Goal: Task Accomplishment & Management: Manage account settings

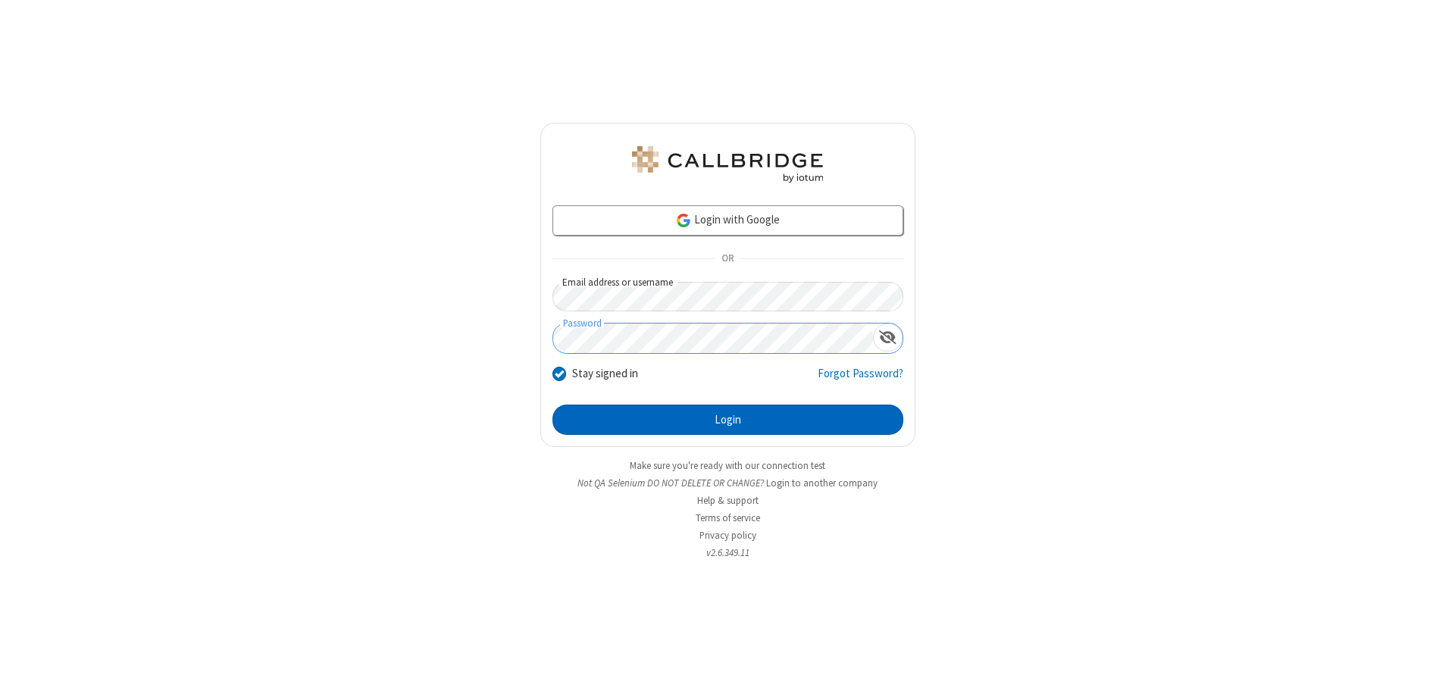
click at [728, 420] on button "Login" at bounding box center [727, 420] width 351 height 30
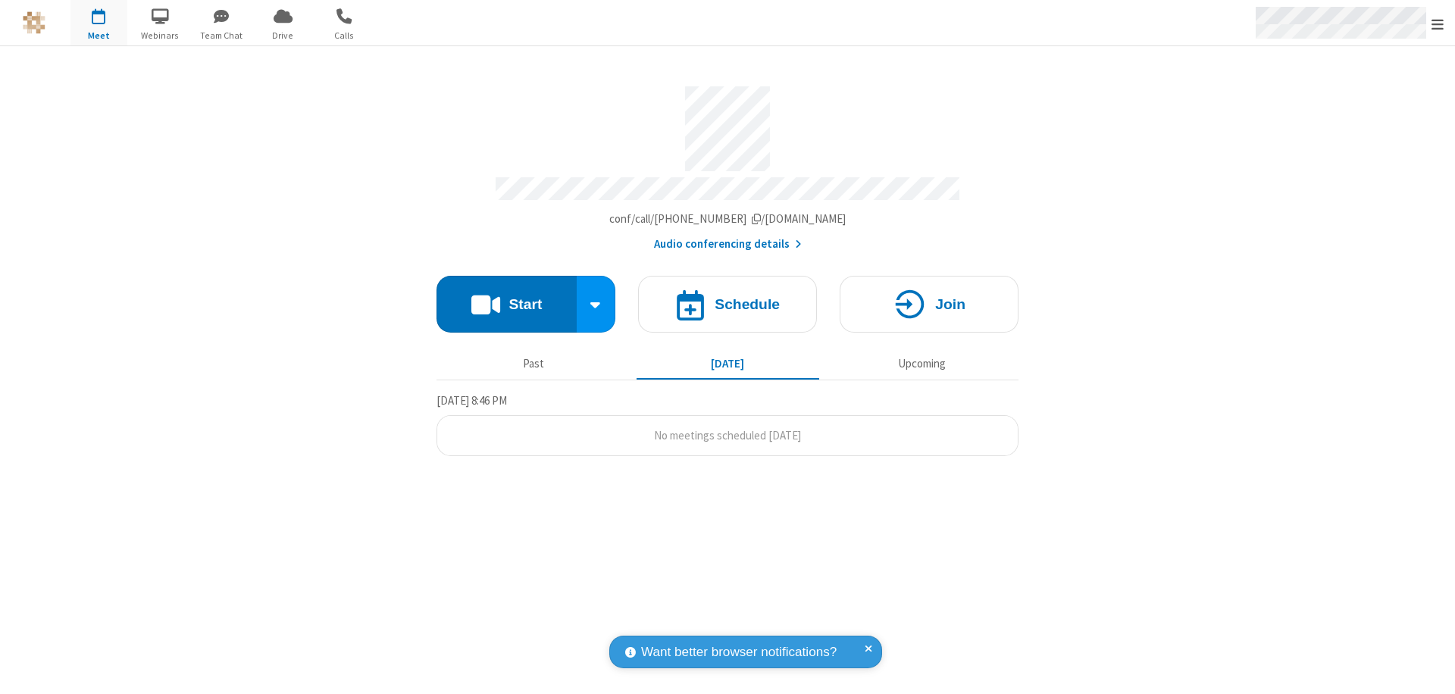
click at [1438, 23] on span "Open menu" at bounding box center [1438, 24] width 12 height 15
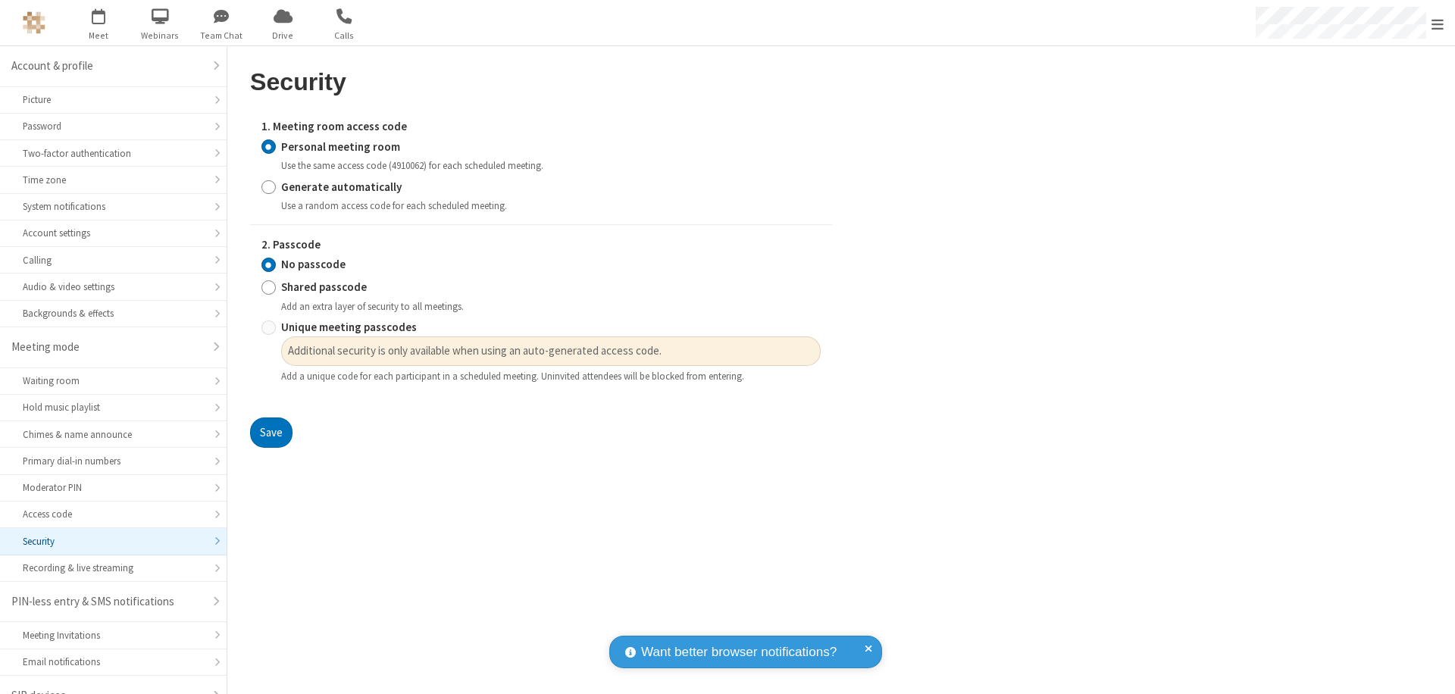
scroll to position [21, 0]
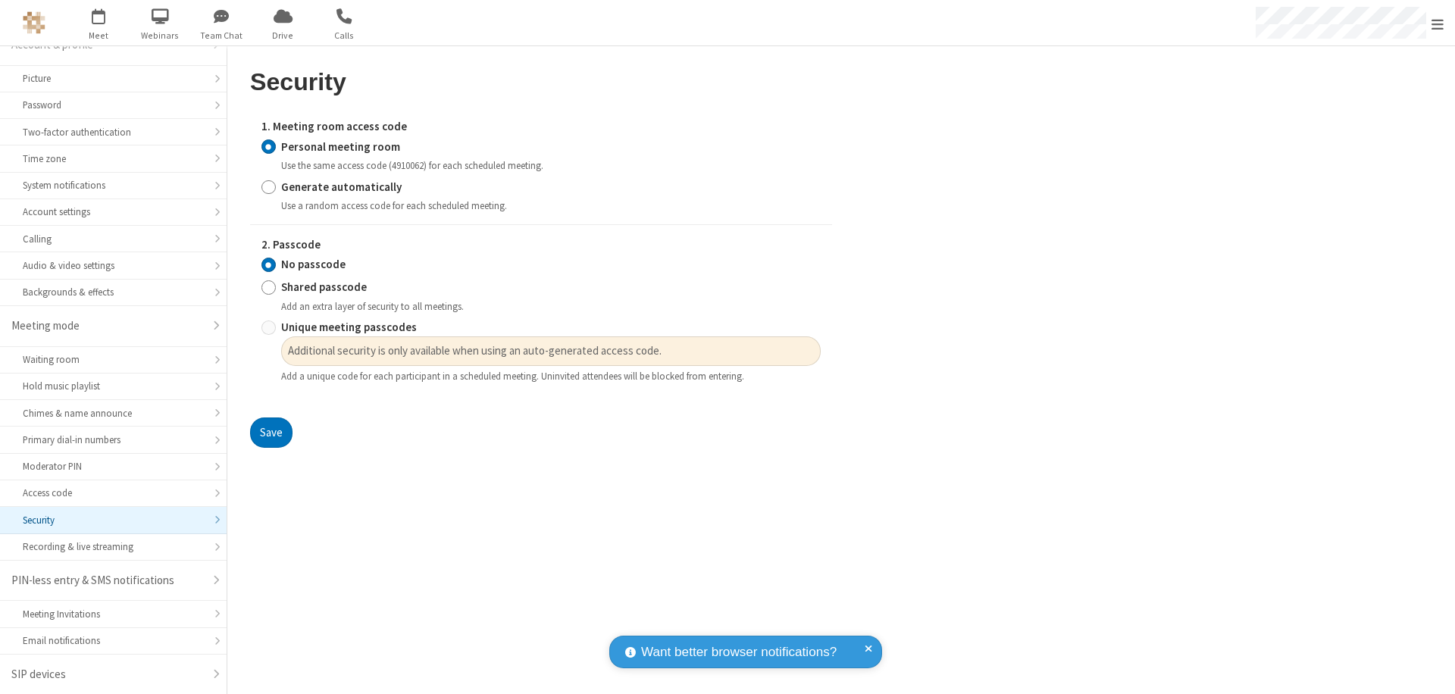
click at [268, 186] on input "Generate automatically" at bounding box center [268, 187] width 14 height 16
radio input "true"
click at [268, 327] on input "Unique meeting passcodes" at bounding box center [268, 328] width 14 height 16
radio input "true"
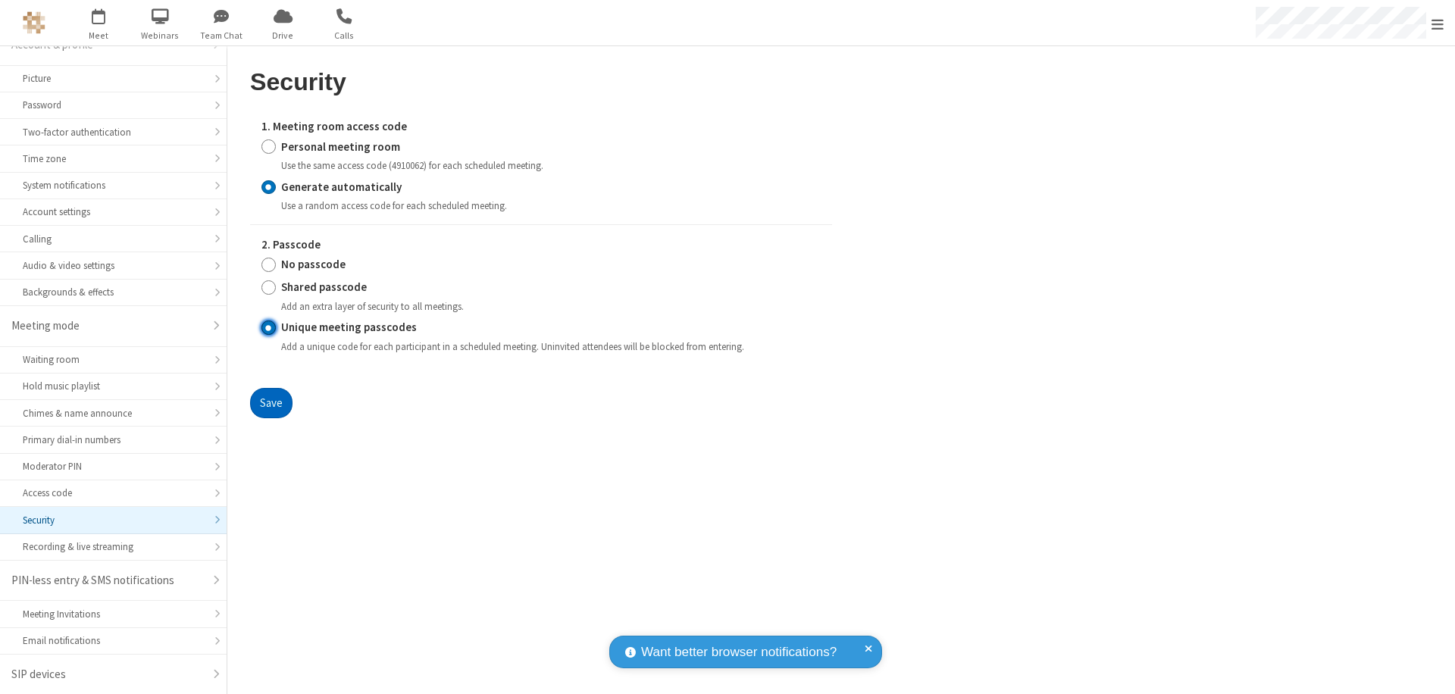
click at [271, 402] on button "Save" at bounding box center [271, 403] width 42 height 30
click at [1438, 23] on span "Open menu" at bounding box center [1438, 24] width 12 height 15
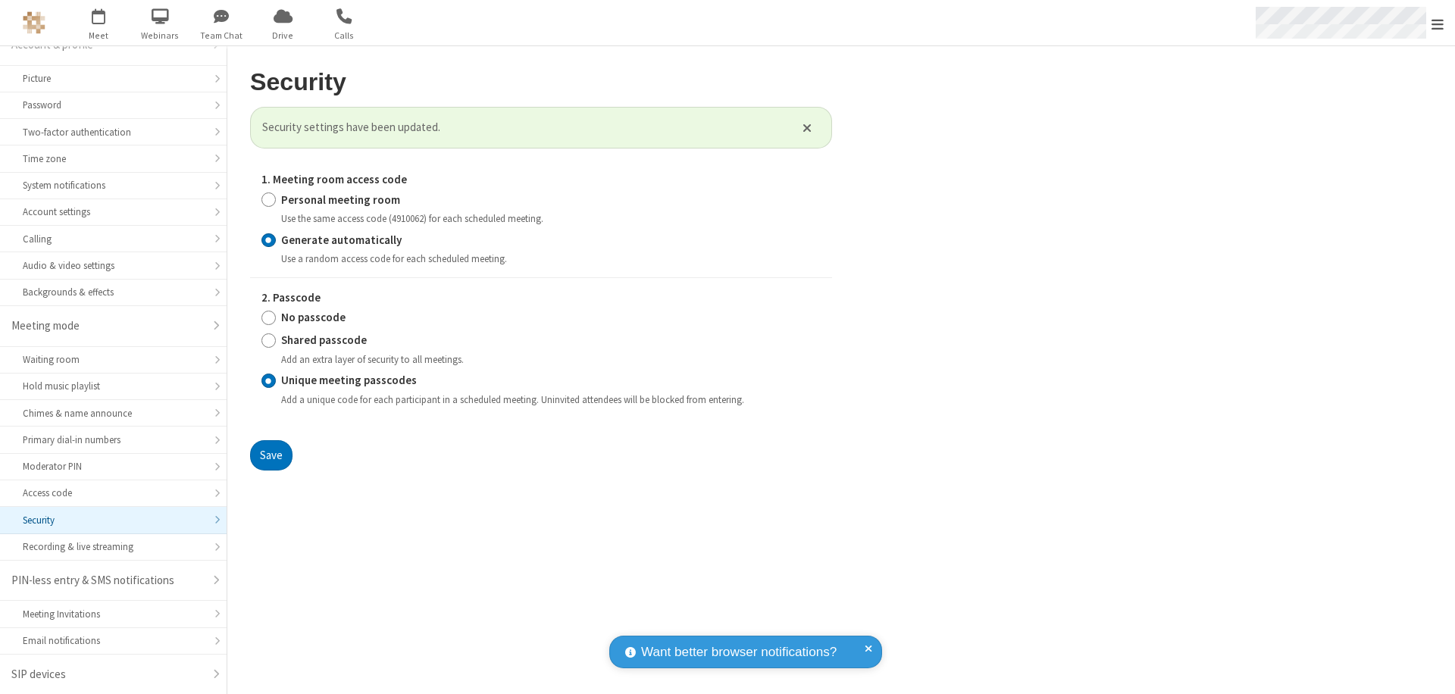
click at [99, 23] on span "button" at bounding box center [98, 16] width 57 height 26
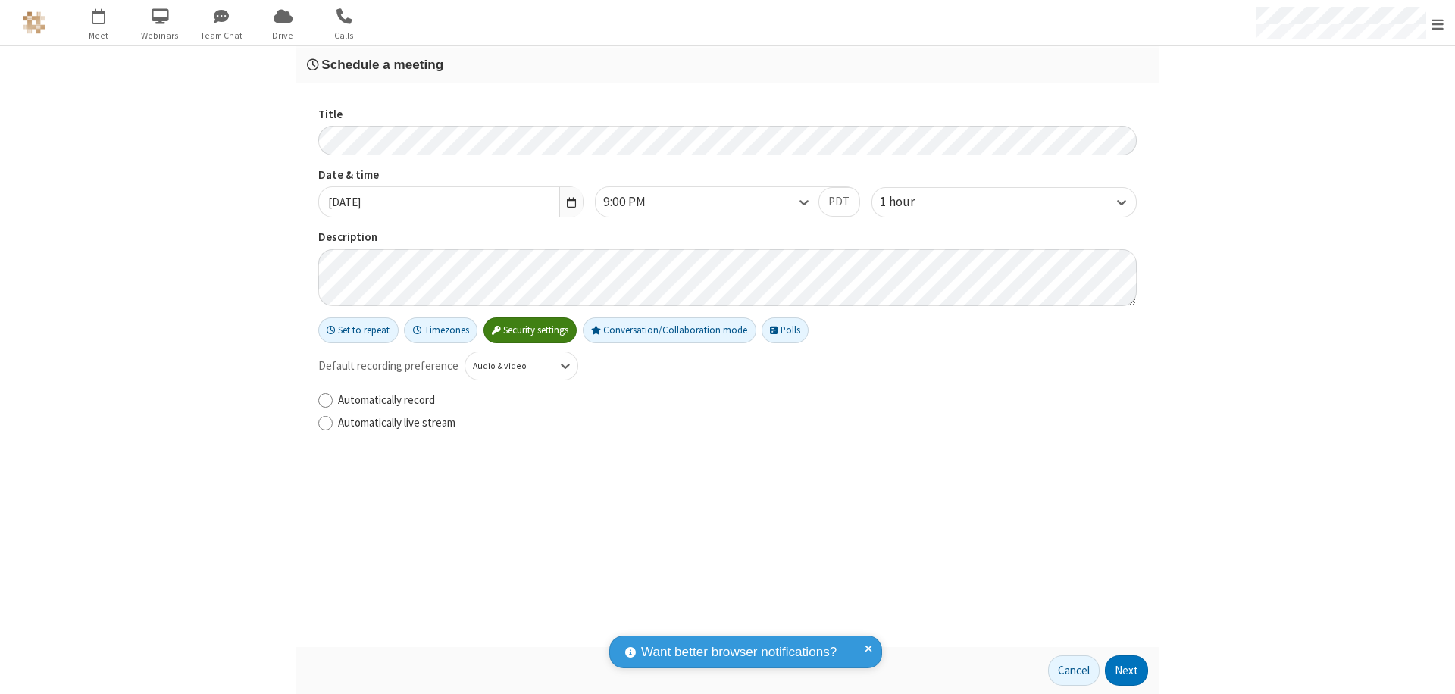
click at [728, 64] on h3 "Schedule a meeting" at bounding box center [727, 65] width 841 height 14
click at [1127, 671] on button "Next" at bounding box center [1126, 671] width 43 height 30
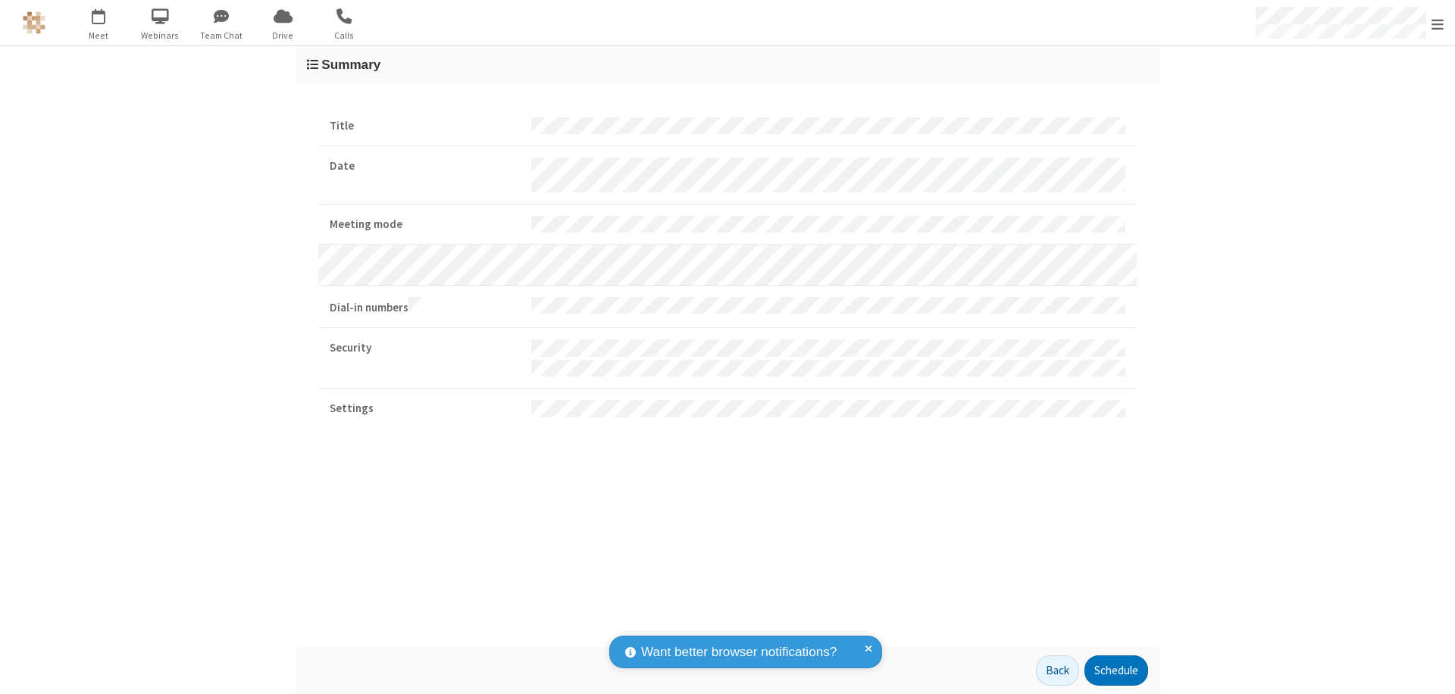
click at [1438, 23] on span "Open menu" at bounding box center [1438, 24] width 12 height 15
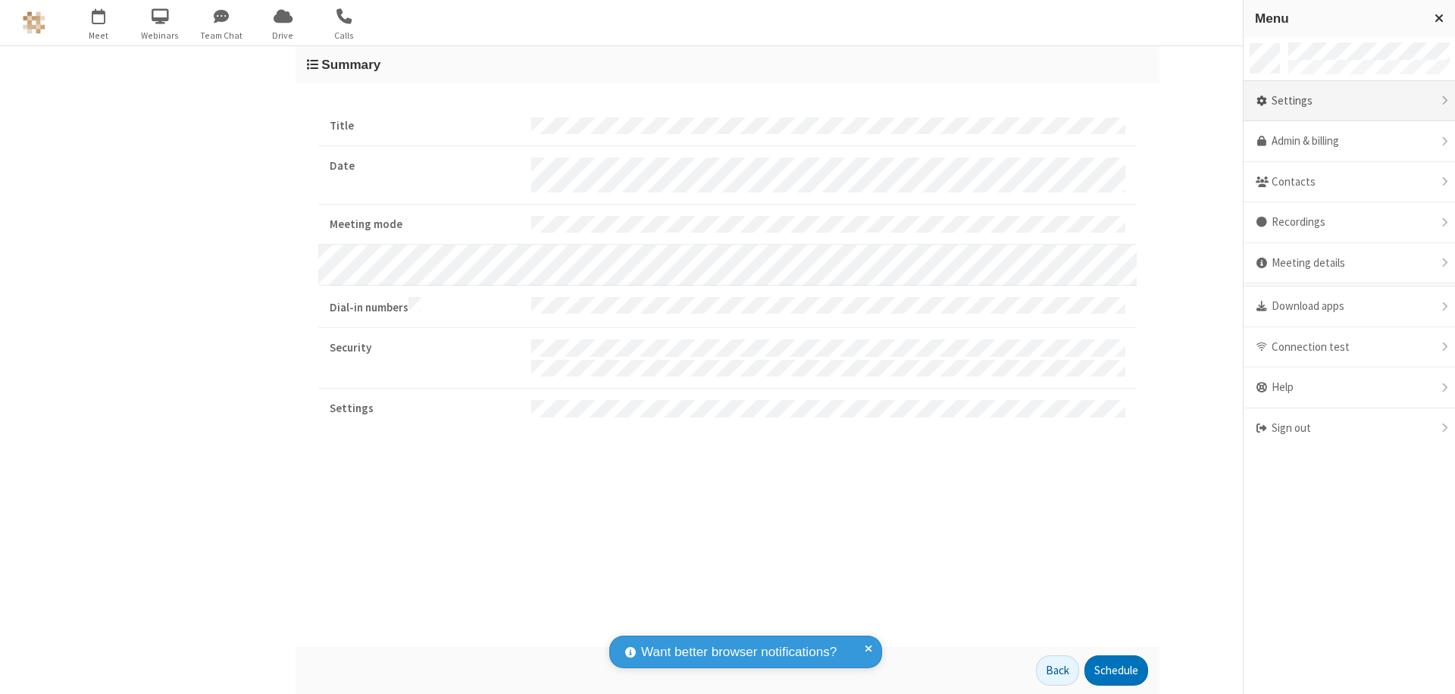
click at [1349, 101] on div "Settings" at bounding box center [1349, 101] width 211 height 41
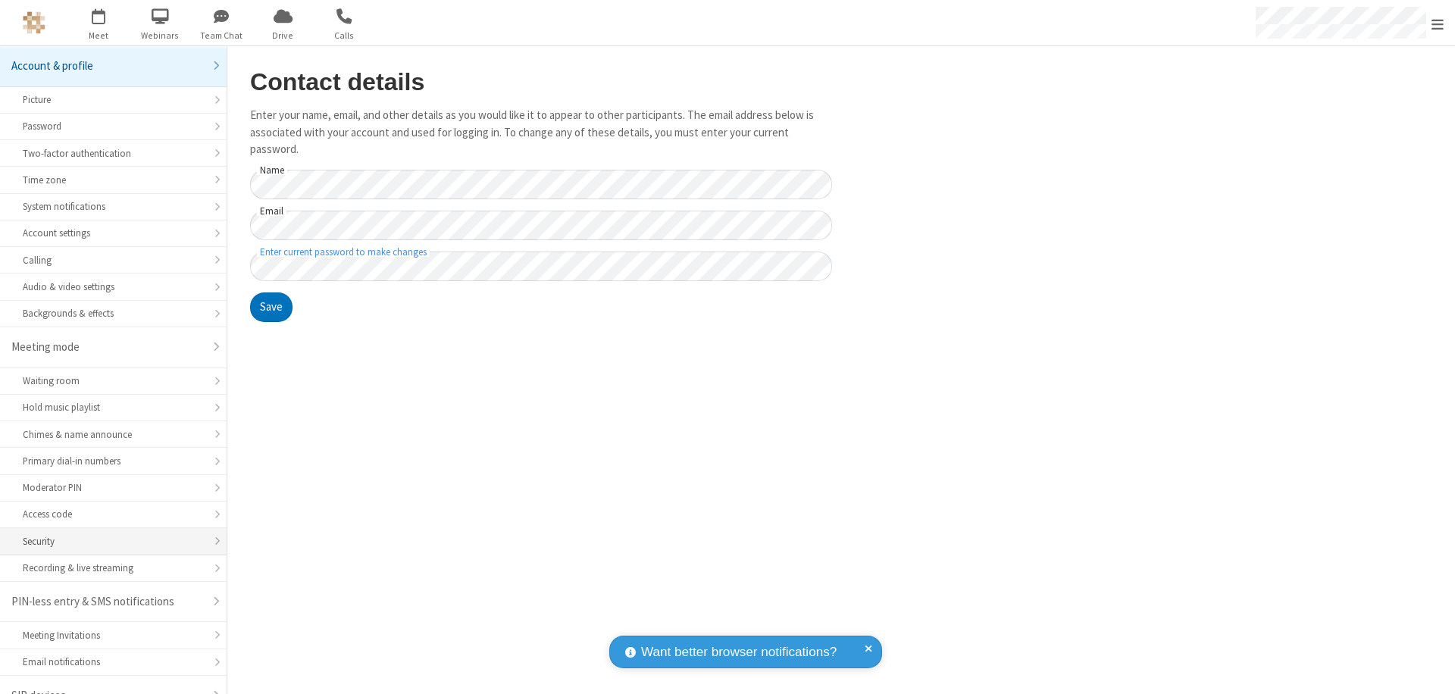
click at [108, 534] on div "Security" at bounding box center [113, 541] width 181 height 14
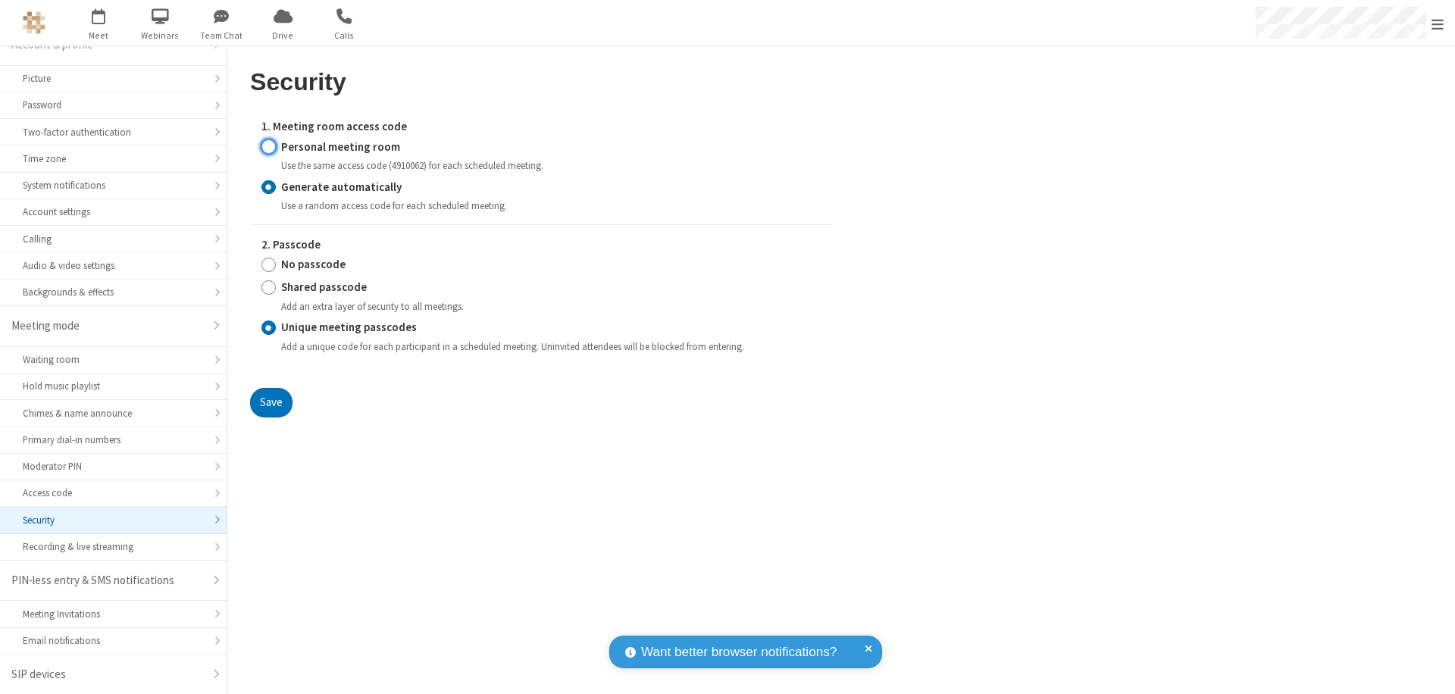
click at [268, 146] on input "Personal meeting room" at bounding box center [268, 147] width 14 height 16
radio input "true"
click at [268, 264] on input "No passcode" at bounding box center [268, 265] width 14 height 16
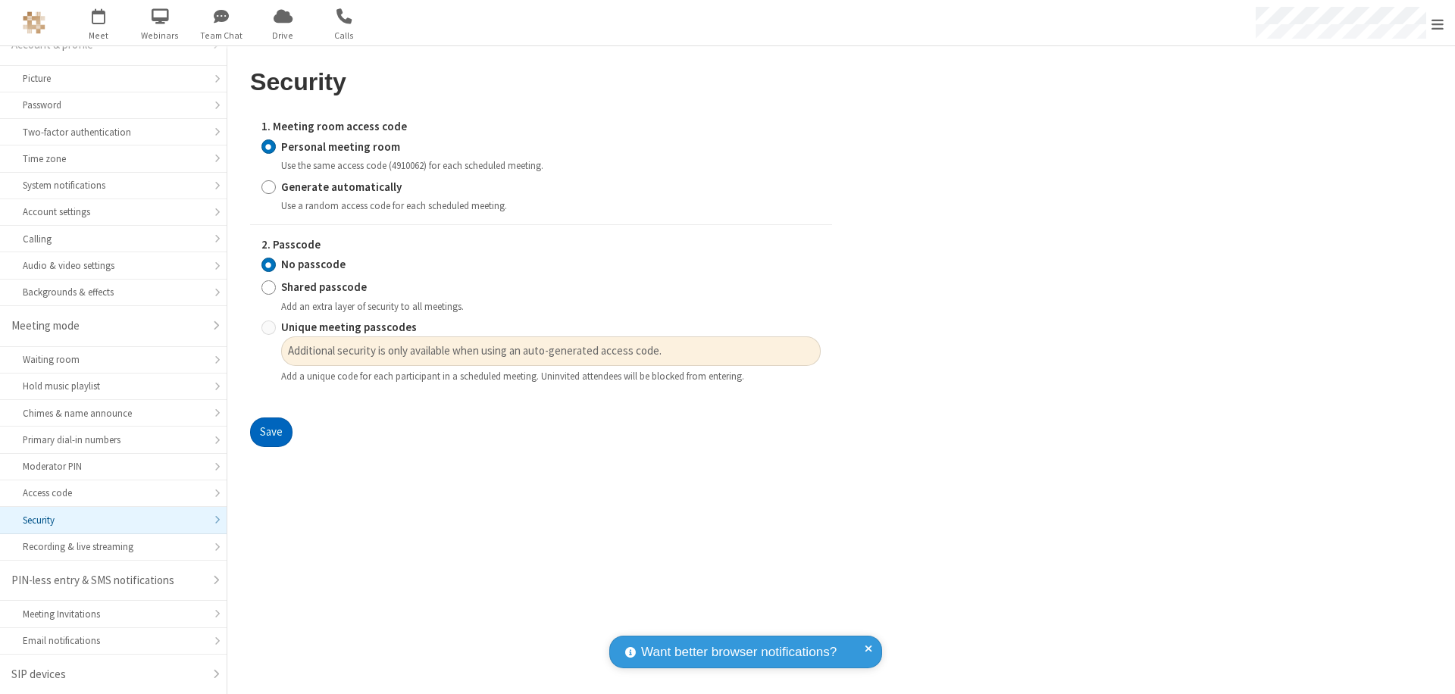
click at [271, 433] on button "Save" at bounding box center [271, 433] width 42 height 30
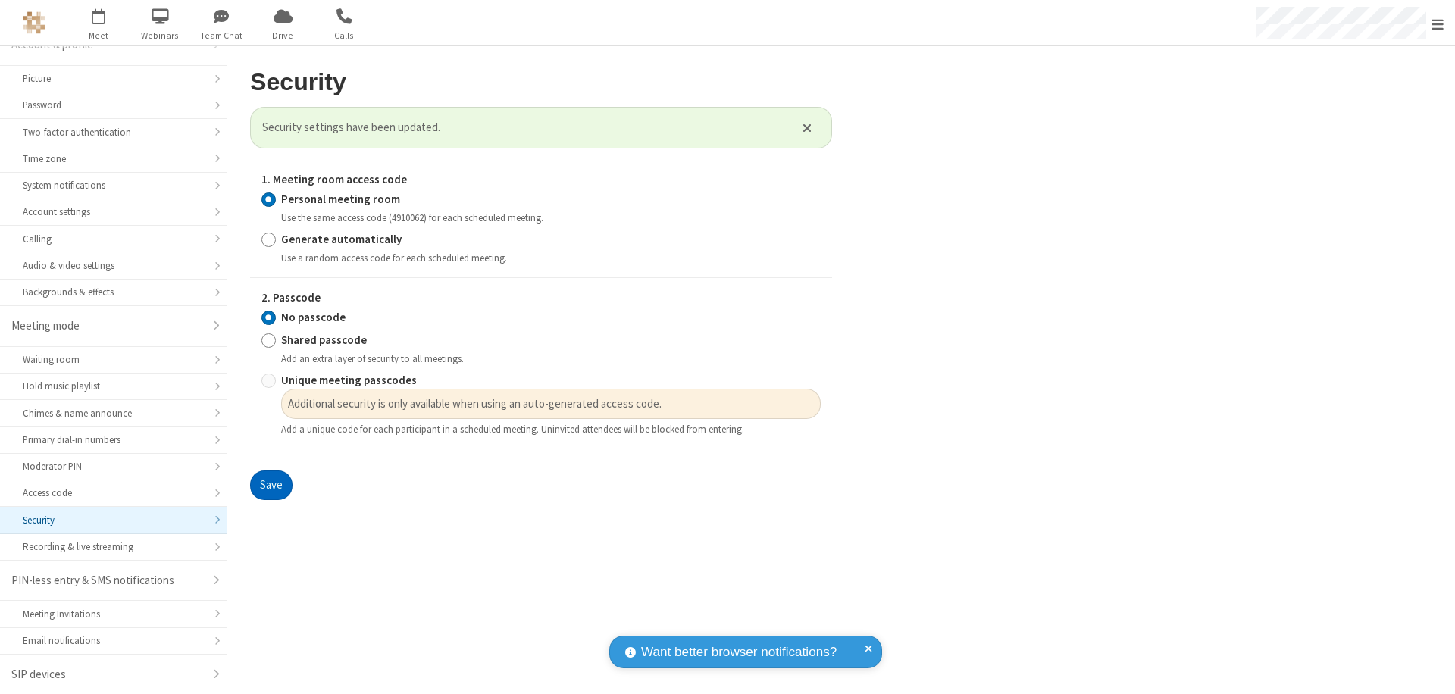
click at [1438, 23] on span "Open menu" at bounding box center [1438, 24] width 12 height 15
